Goal: Information Seeking & Learning: Find specific fact

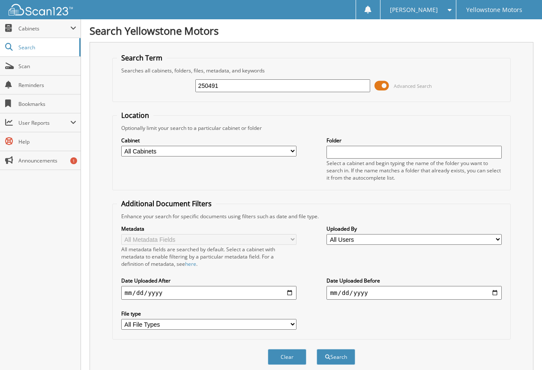
click at [244, 90] on input "250491" at bounding box center [283, 85] width 175 height 13
type input "250491"
click at [317, 349] on button "Search" at bounding box center [336, 357] width 39 height 16
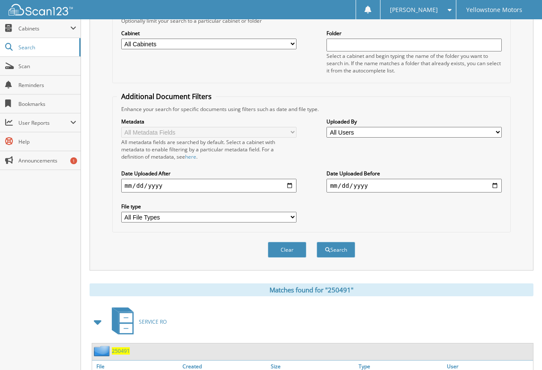
scroll to position [171, 0]
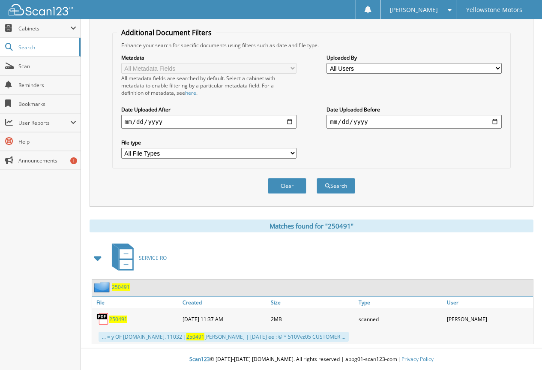
click at [123, 321] on span "250491" at bounding box center [118, 319] width 18 height 7
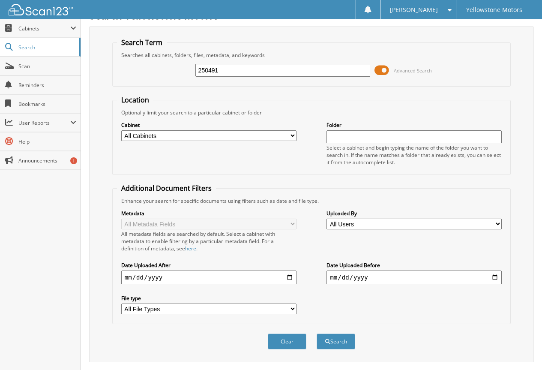
scroll to position [0, 0]
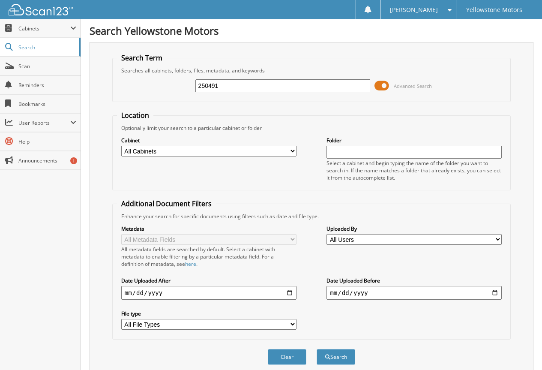
click at [279, 90] on input "250491" at bounding box center [283, 85] width 175 height 13
type input "250491"
click at [317, 349] on button "Search" at bounding box center [336, 357] width 39 height 16
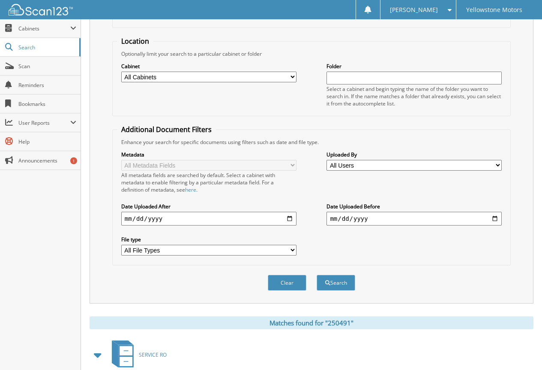
scroll to position [171, 0]
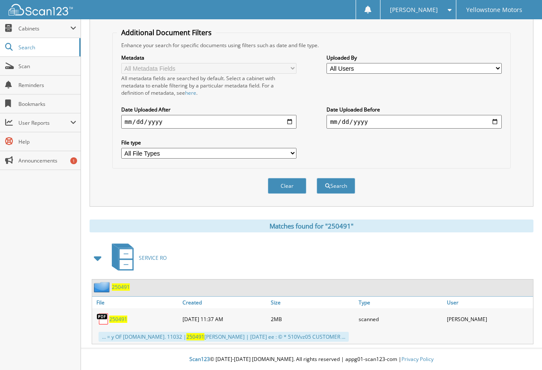
click at [121, 319] on span "250491" at bounding box center [118, 319] width 18 height 7
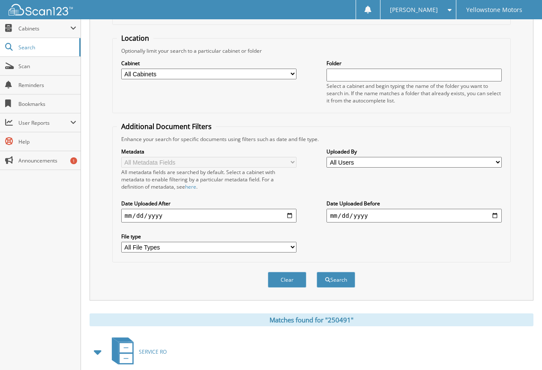
scroll to position [0, 0]
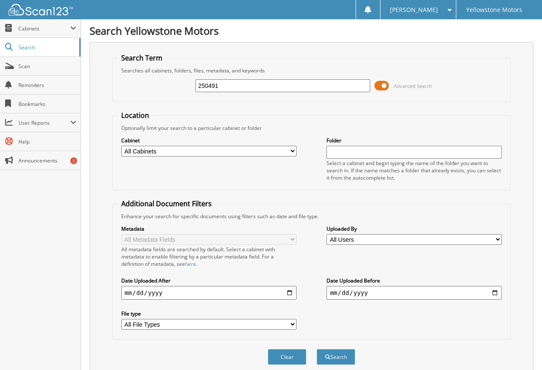
click at [229, 85] on input "250491" at bounding box center [283, 85] width 175 height 13
type input "251499"
click at [317, 349] on button "Search" at bounding box center [336, 357] width 39 height 16
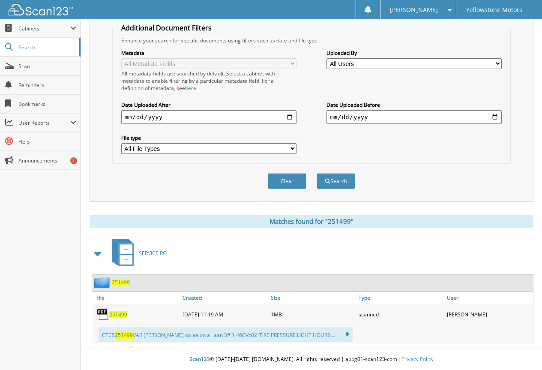
click at [124, 316] on span "251499" at bounding box center [118, 314] width 18 height 7
